Goal: Information Seeking & Learning: Check status

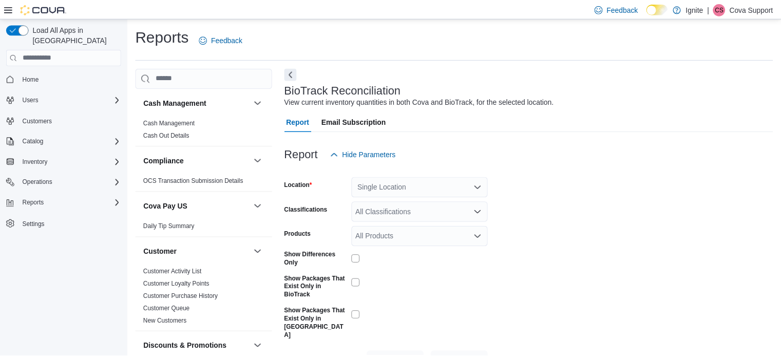
scroll to position [20, 0]
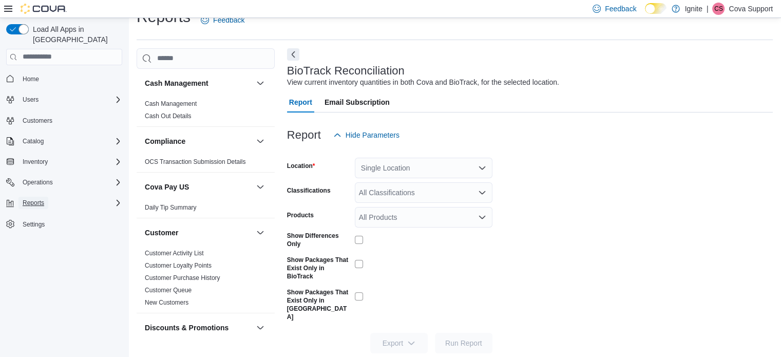
click at [43, 199] on span "Reports" at bounding box center [34, 203] width 22 height 8
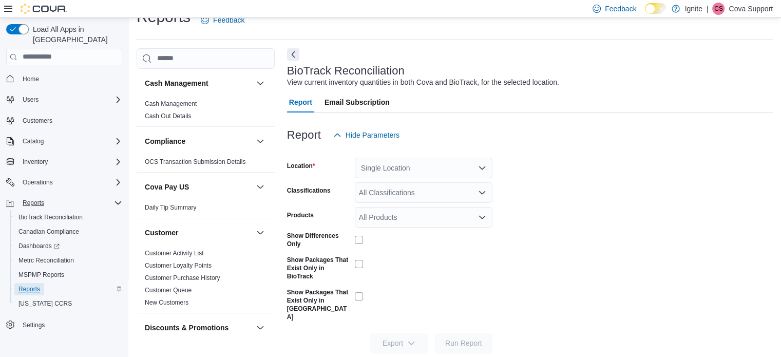
click at [35, 285] on span "Reports" at bounding box center [29, 289] width 22 height 8
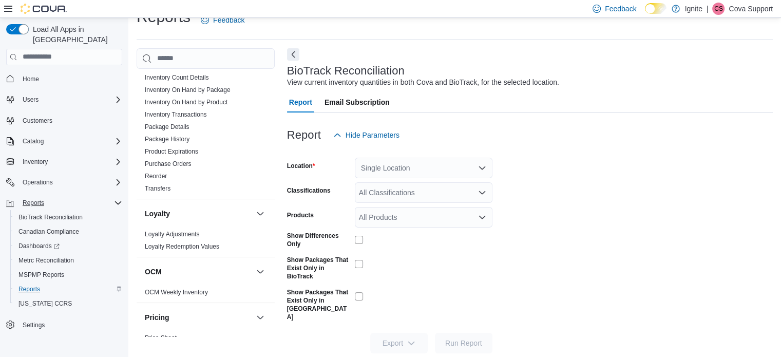
scroll to position [350, 0]
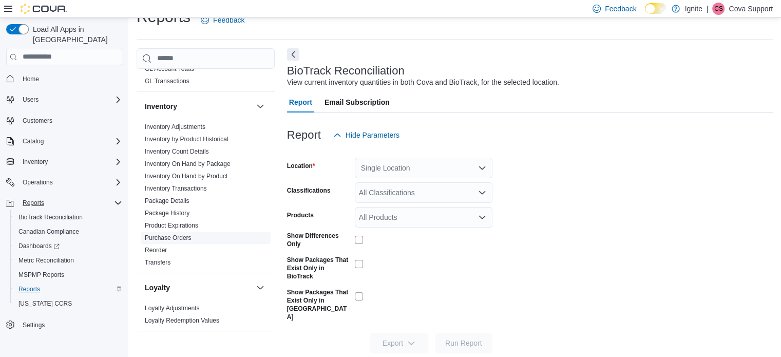
click at [181, 236] on link "Purchase Orders" at bounding box center [168, 237] width 47 height 7
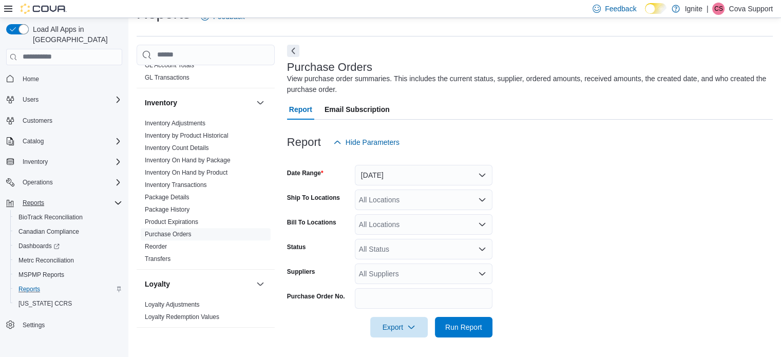
scroll to position [24, 0]
click at [393, 172] on button "Yesterday" at bounding box center [424, 174] width 138 height 21
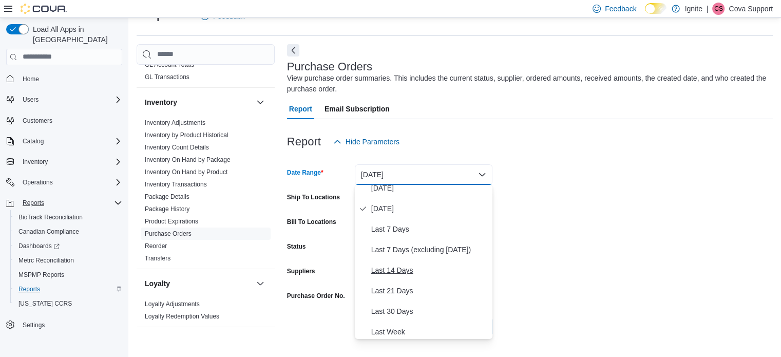
scroll to position [51, 0]
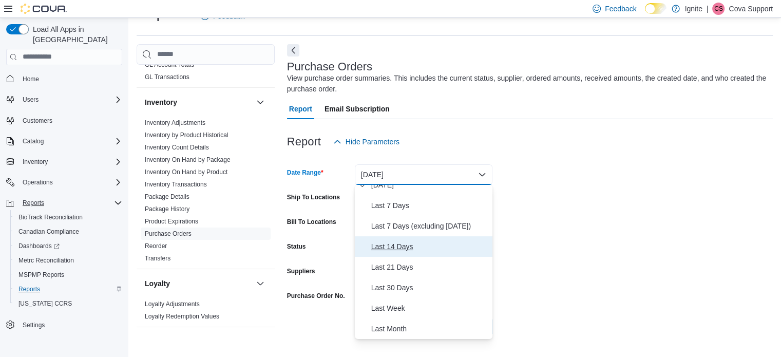
click at [400, 243] on span "Last 14 Days" at bounding box center [429, 246] width 117 height 12
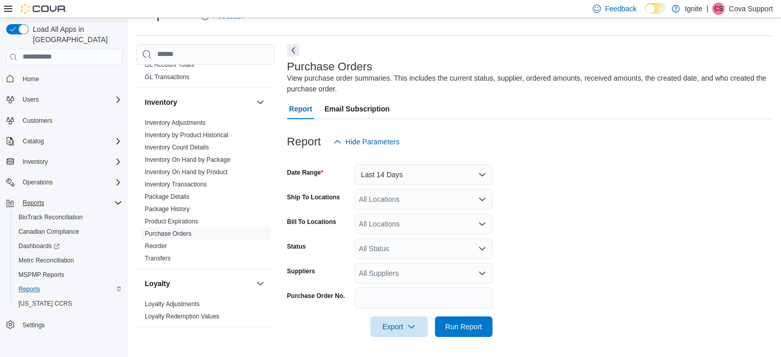
drag, startPoint x: 690, startPoint y: 208, endPoint x: 349, endPoint y: 172, distance: 343.2
click at [686, 208] on form "Date Range Last 14 Days Ship To Locations All Locations Bill To Locations All L…" at bounding box center [530, 244] width 486 height 185
click at [389, 192] on div "All Locations" at bounding box center [424, 199] width 138 height 21
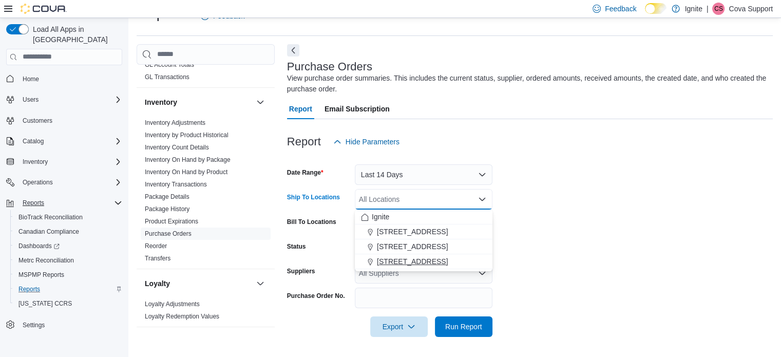
click at [433, 258] on span "5440 I-55 Frontage Road N" at bounding box center [412, 261] width 71 height 10
click at [635, 221] on form "Date Range Last 14 Days Ship To Locations 5440 I-55 Frontage Road N Combo box. …" at bounding box center [530, 244] width 486 height 185
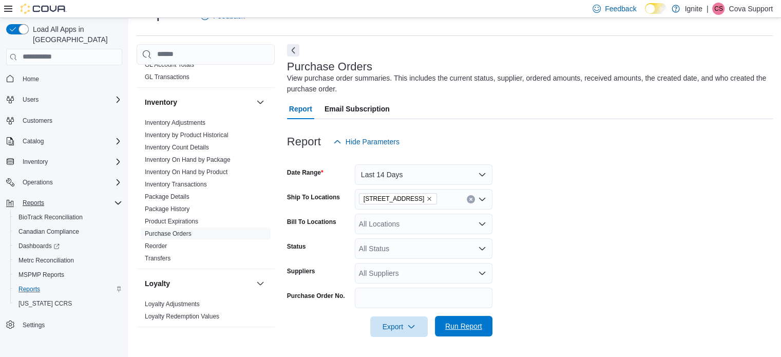
click at [469, 329] on span "Run Report" at bounding box center [463, 326] width 37 height 10
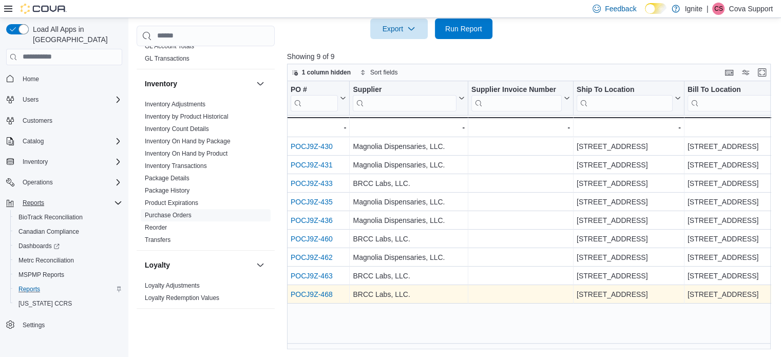
click at [306, 295] on link "POCJ9Z-468" at bounding box center [312, 294] width 42 height 8
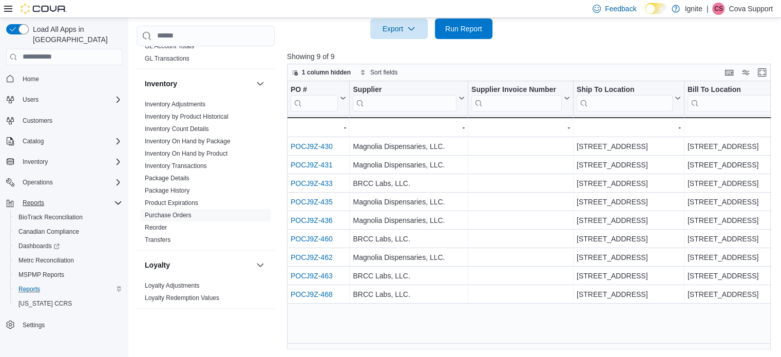
click at [738, 9] on p "Cova Support" at bounding box center [750, 9] width 44 height 12
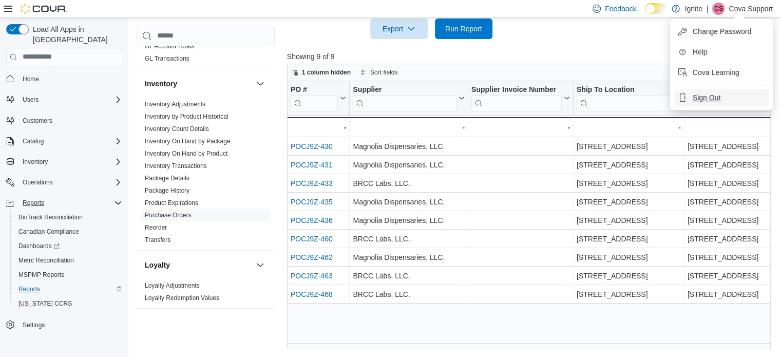
click at [704, 94] on span "Sign Out" at bounding box center [707, 97] width 28 height 10
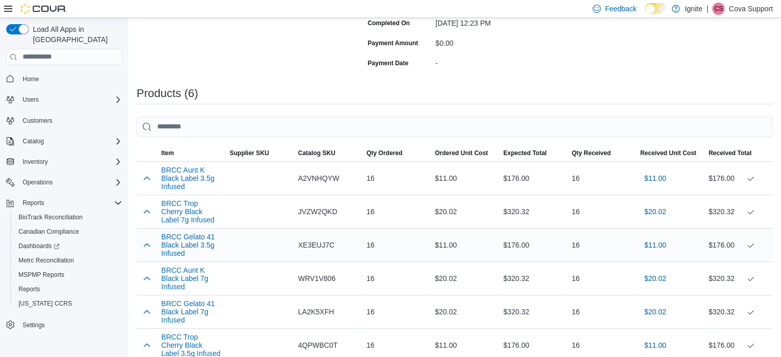
scroll to position [308, 0]
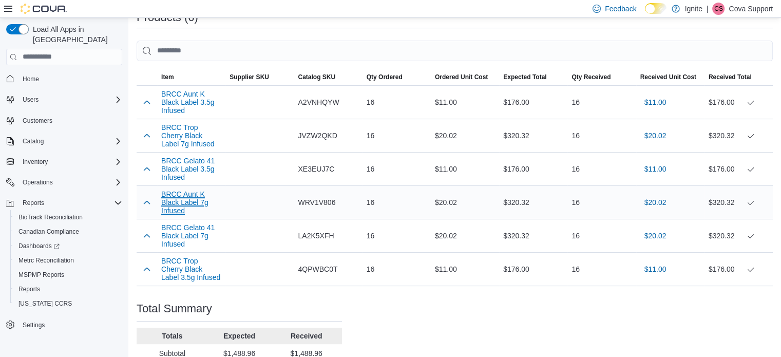
click at [186, 203] on button "BRCC Aunt K Black Label 7g Infused" at bounding box center [191, 202] width 60 height 25
click at [746, 9] on p "Cova Support" at bounding box center [750, 9] width 44 height 12
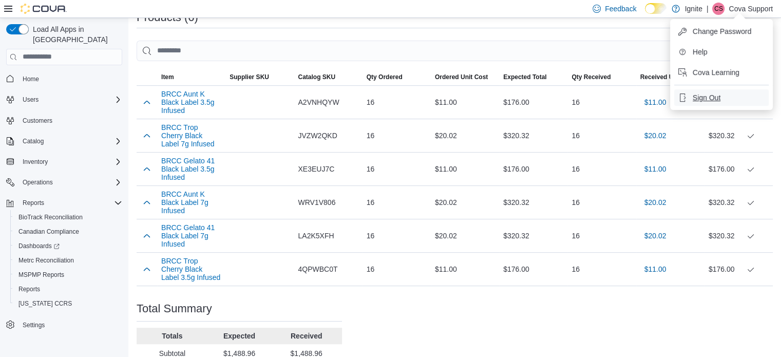
drag, startPoint x: 723, startPoint y: 98, endPoint x: 587, endPoint y: 38, distance: 148.0
click at [722, 98] on button "Sign Out" at bounding box center [721, 97] width 94 height 16
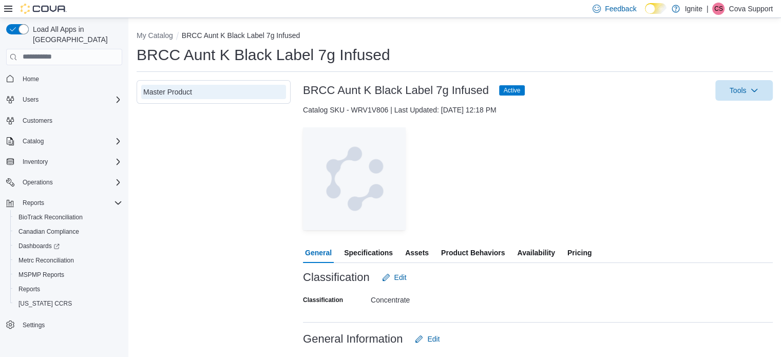
click at [372, 250] on span "Specifications" at bounding box center [368, 252] width 49 height 21
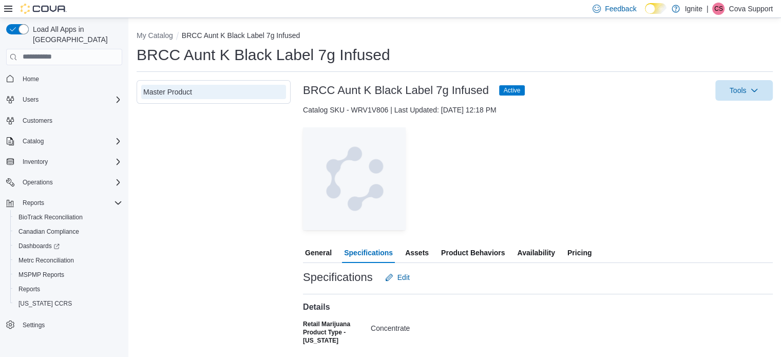
click at [528, 253] on span "Availability" at bounding box center [535, 252] width 37 height 21
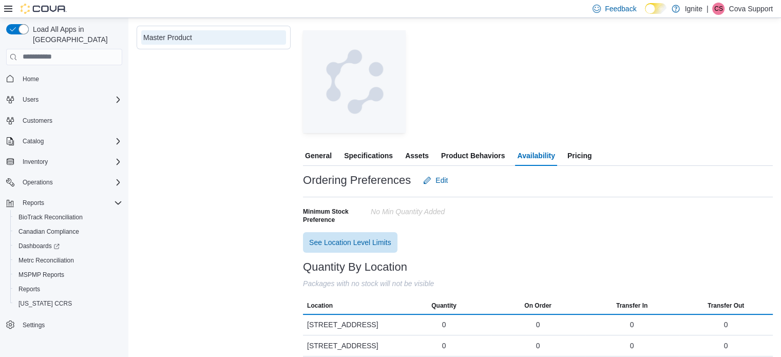
scroll to position [138, 0]
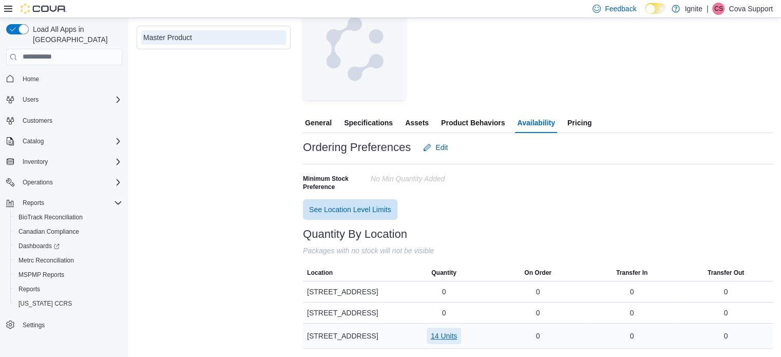
click at [460, 334] on button "14 Units" at bounding box center [444, 336] width 34 height 16
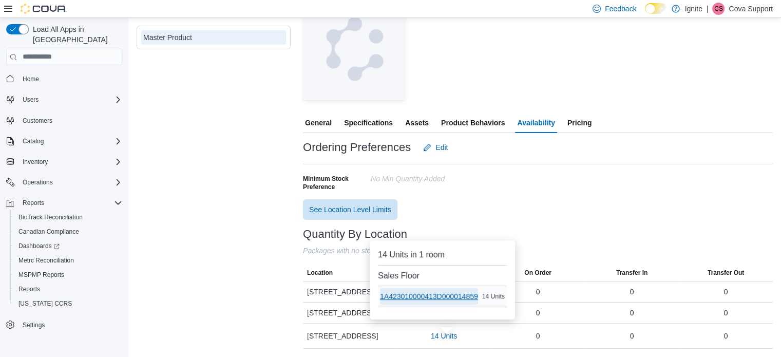
click at [443, 291] on span "1A423010000413D000014859" at bounding box center [429, 296] width 98 height 10
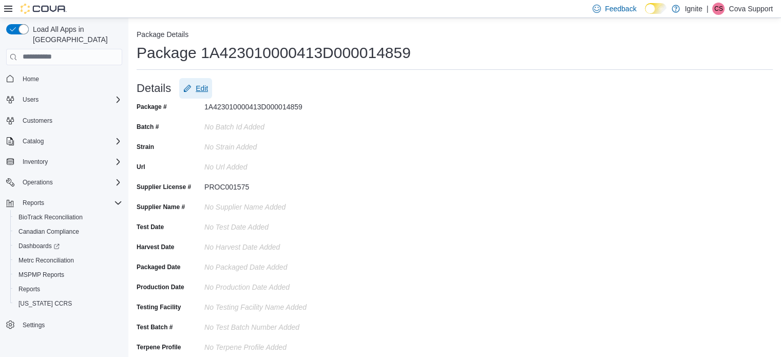
click at [197, 91] on span "Edit" at bounding box center [202, 88] width 12 height 10
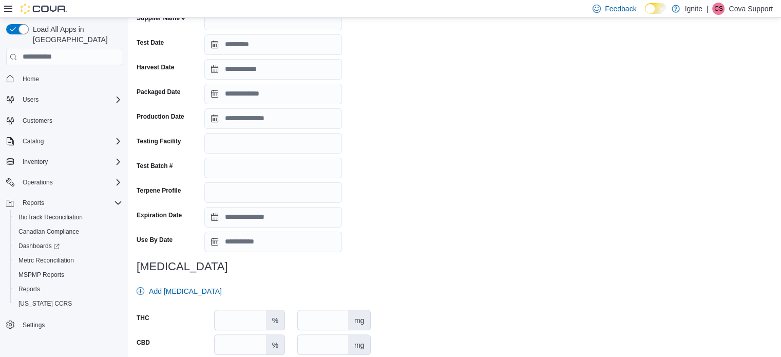
scroll to position [246, 0]
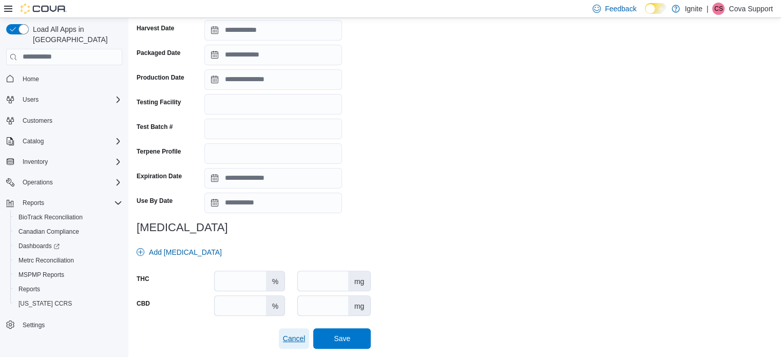
click at [290, 338] on span "Cancel" at bounding box center [294, 338] width 23 height 10
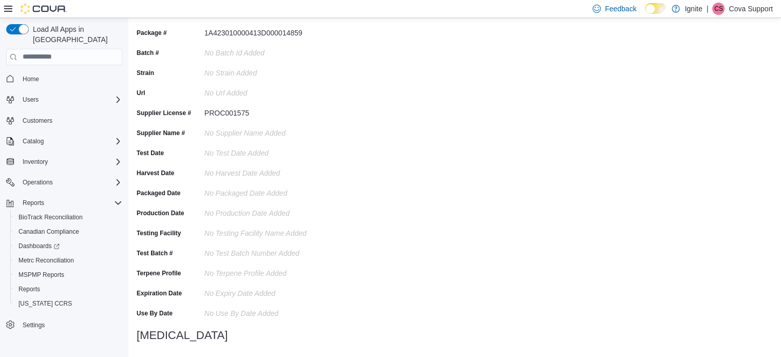
scroll to position [75, 0]
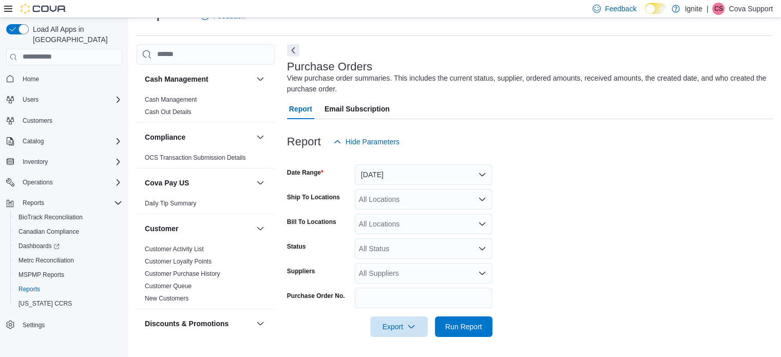
click at [733, 8] on p "Cova Support" at bounding box center [750, 9] width 44 height 12
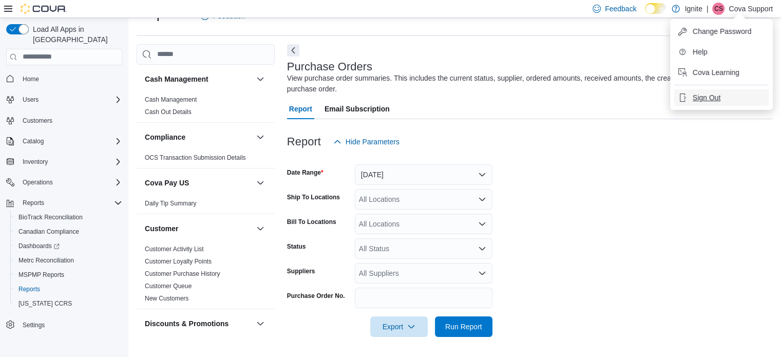
click at [718, 98] on span "Sign Out" at bounding box center [707, 97] width 28 height 10
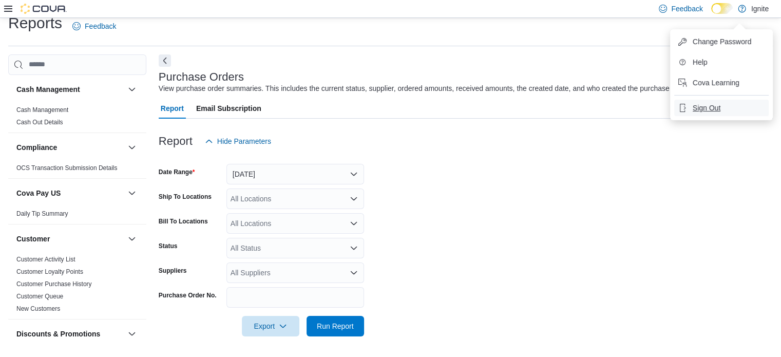
scroll to position [13, 0]
